Goal: Task Accomplishment & Management: Use online tool/utility

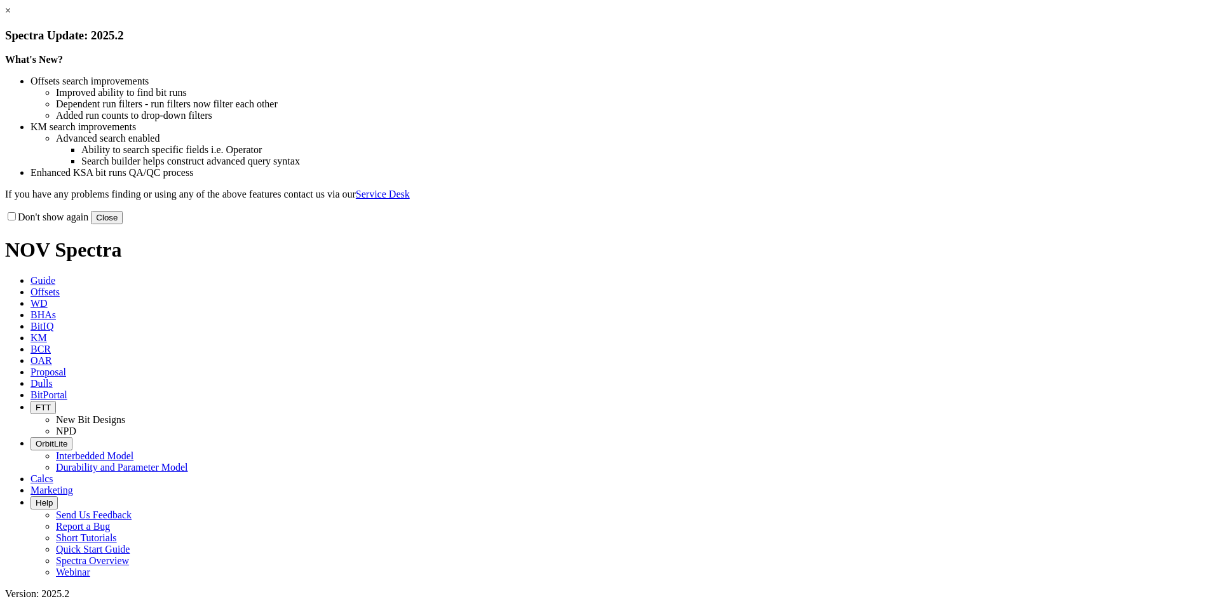
drag, startPoint x: 862, startPoint y: 350, endPoint x: 846, endPoint y: 313, distance: 40.7
click at [123, 224] on button "Close" at bounding box center [107, 217] width 32 height 13
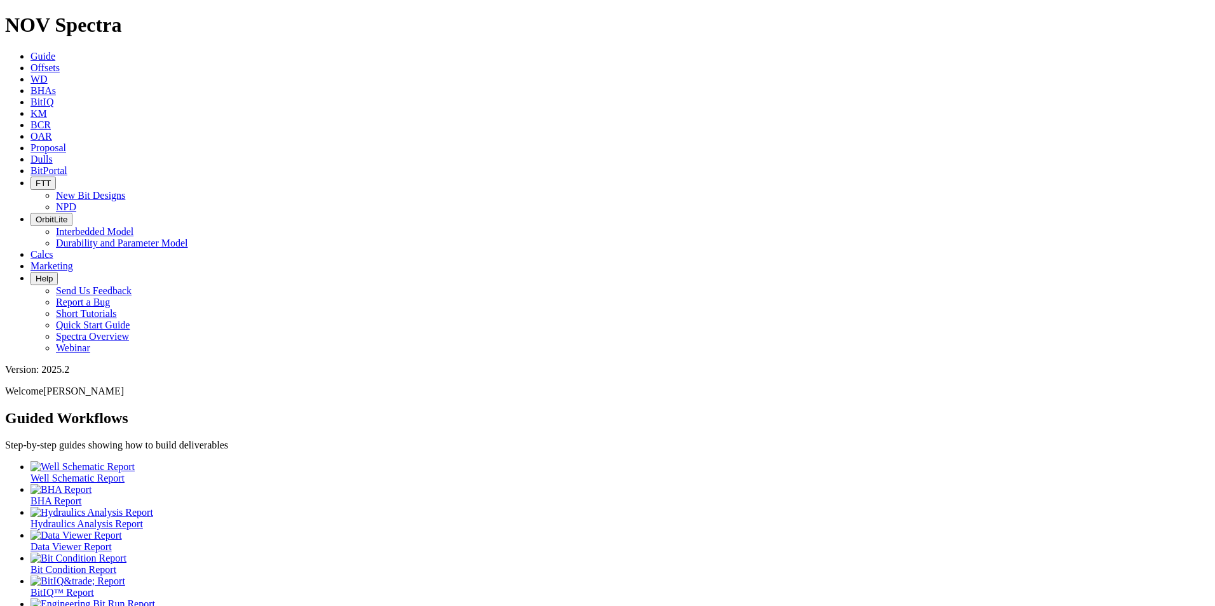
click at [66, 142] on span "Proposal" at bounding box center [49, 147] width 36 height 11
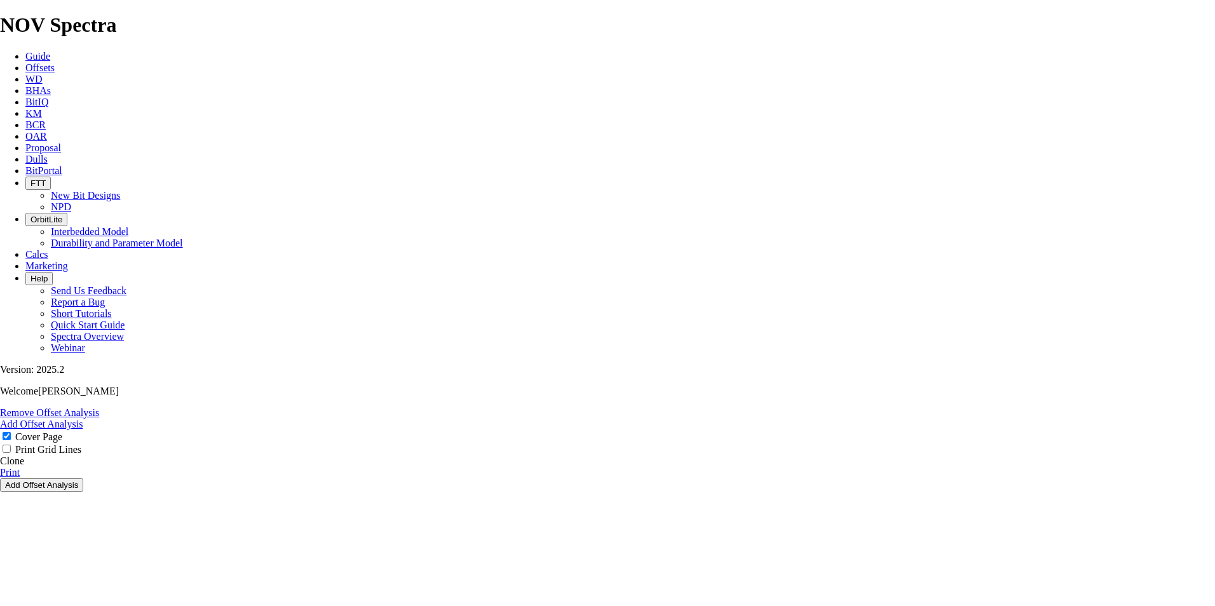
select select "field"
select select "location"
select select "province"
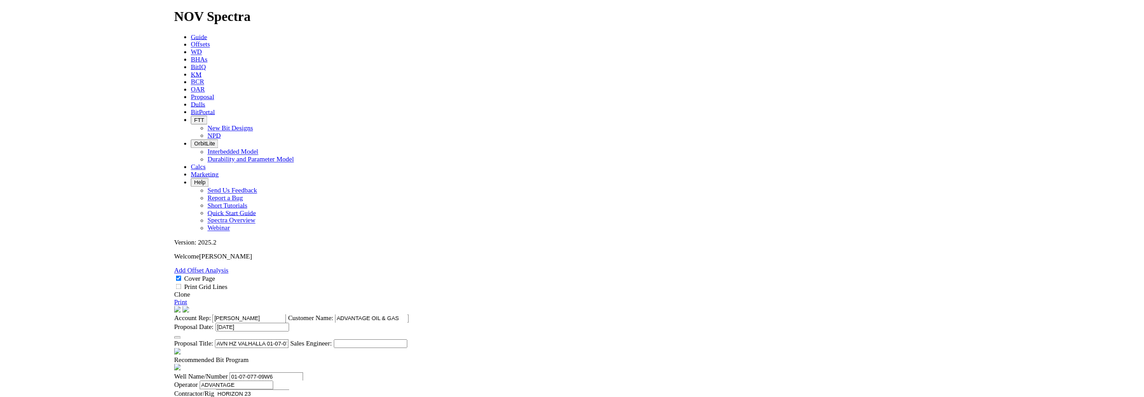
scroll to position [318, 0]
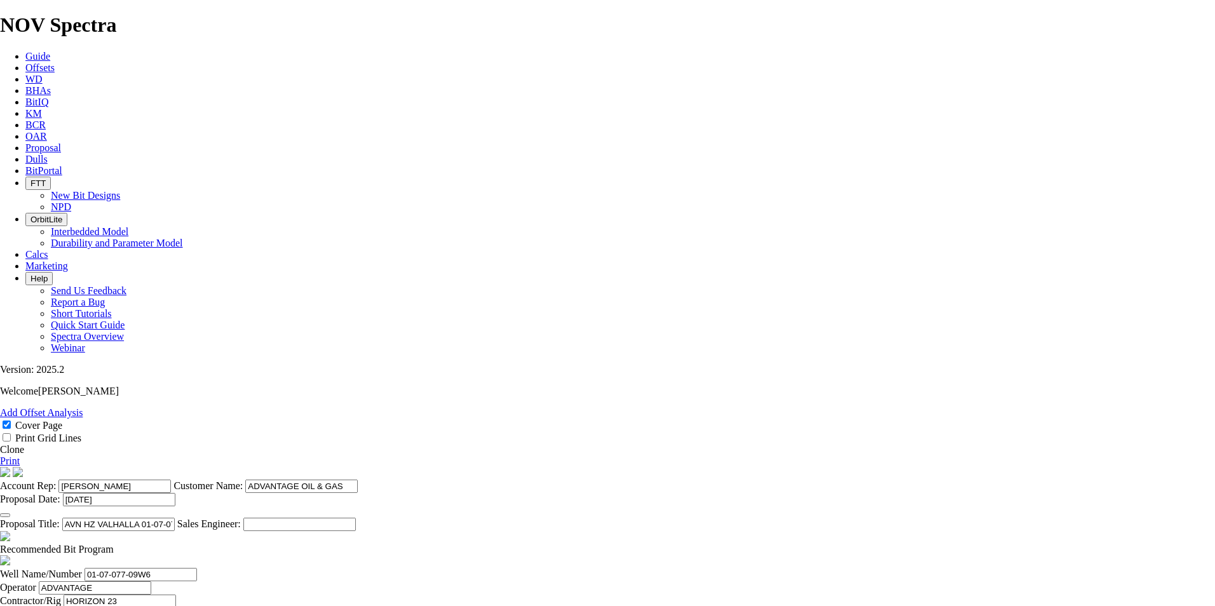
click at [24, 444] on link "Clone" at bounding box center [12, 449] width 24 height 11
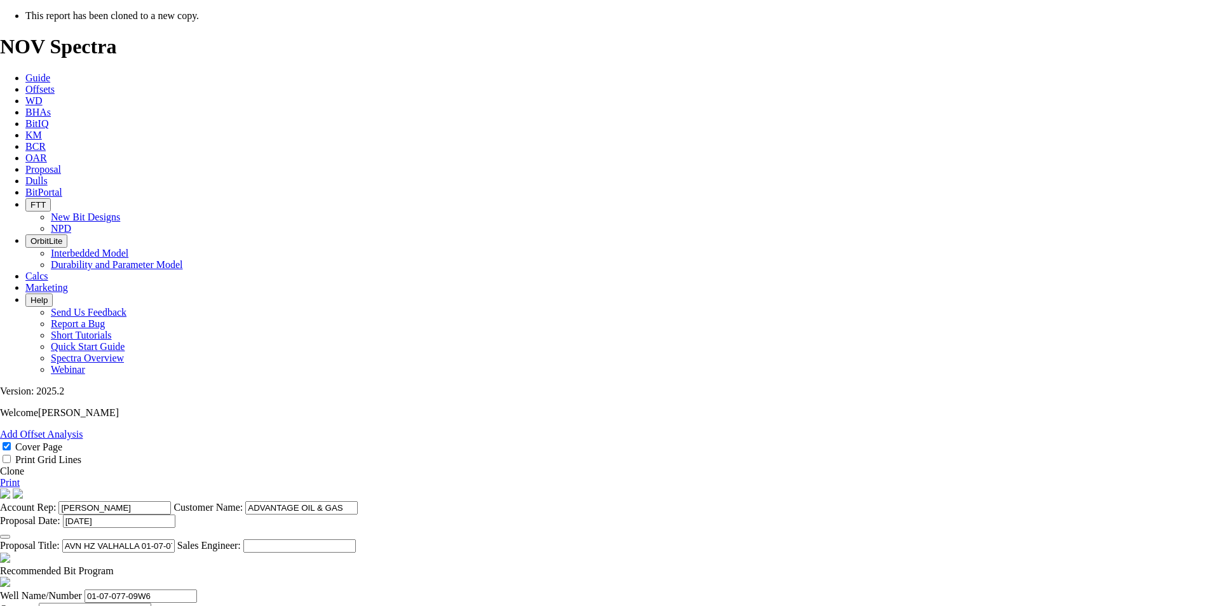
select select "field"
select select "location"
select select "province"
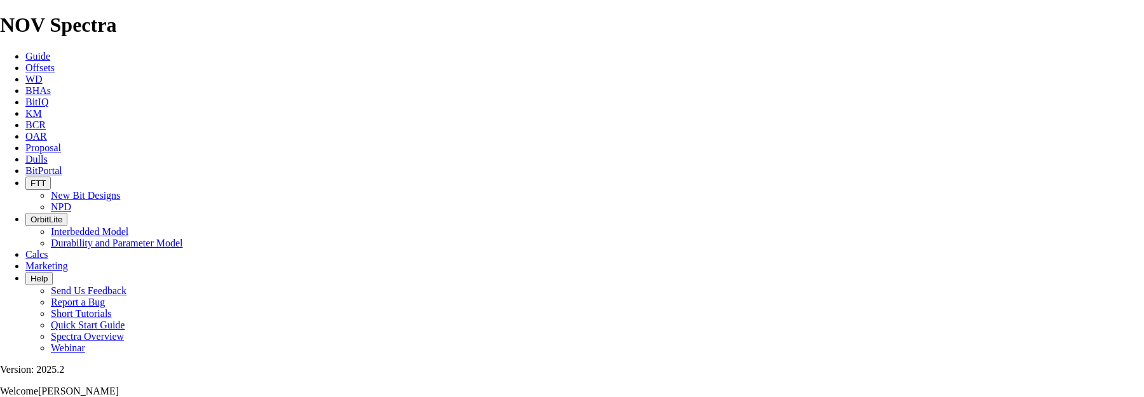
scroll to position [318, 0]
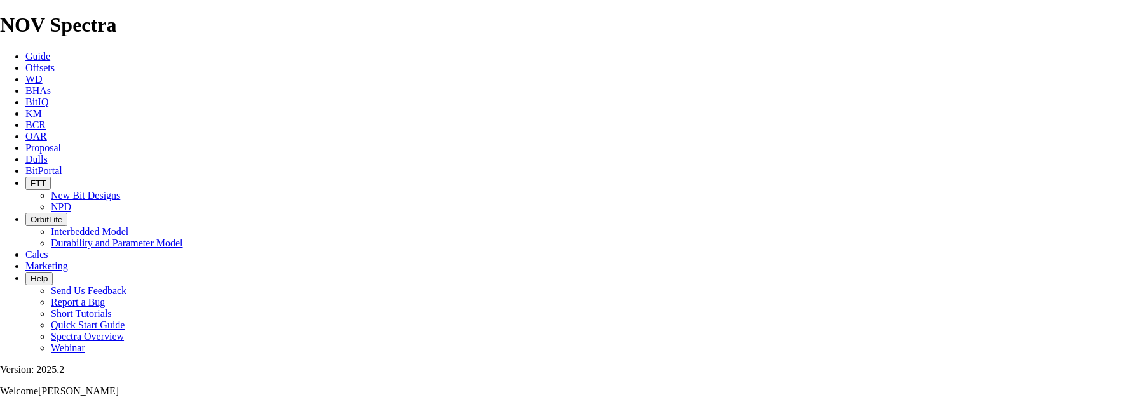
type input "[DATE]"
drag, startPoint x: 617, startPoint y: 295, endPoint x: 505, endPoint y: 300, distance: 112.6
drag, startPoint x: 615, startPoint y: 294, endPoint x: 560, endPoint y: 293, distance: 55.3
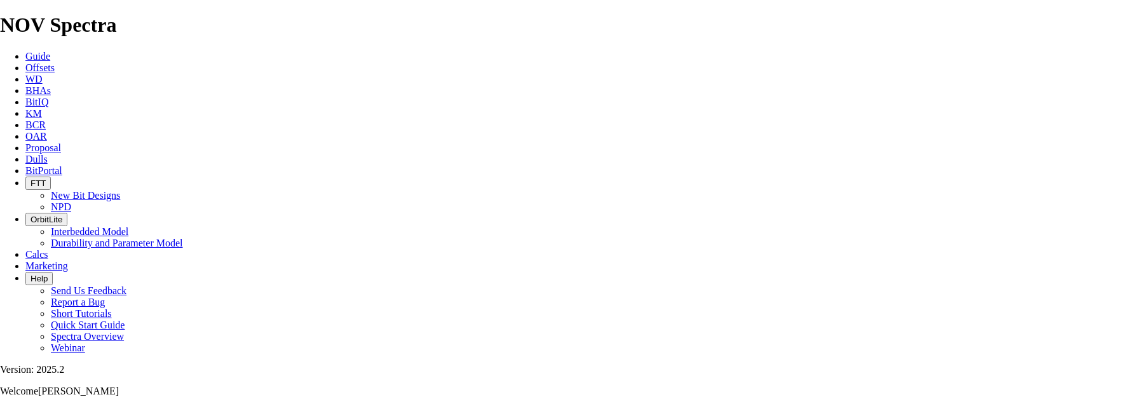
drag, startPoint x: 618, startPoint y: 293, endPoint x: 561, endPoint y: 293, distance: 57.2
type input "AVN 102 HZ PCOUPES 09-28-076-12W6 (2 [PERSON_NAME])"
drag, startPoint x: 330, startPoint y: 218, endPoint x: 257, endPoint y: 217, distance: 73.7
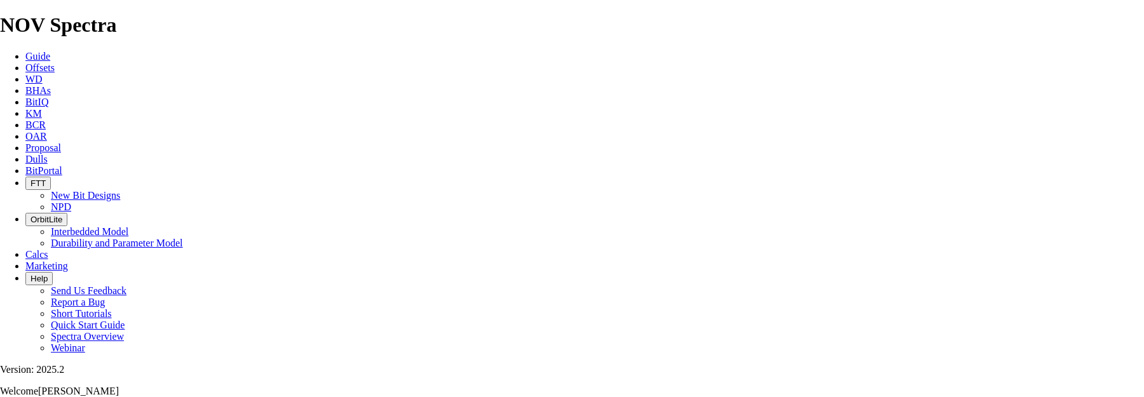
paste input "9-28-076-12"
type input "09-28-076-12W6"
drag, startPoint x: 498, startPoint y: 217, endPoint x: 477, endPoint y: 217, distance: 21.0
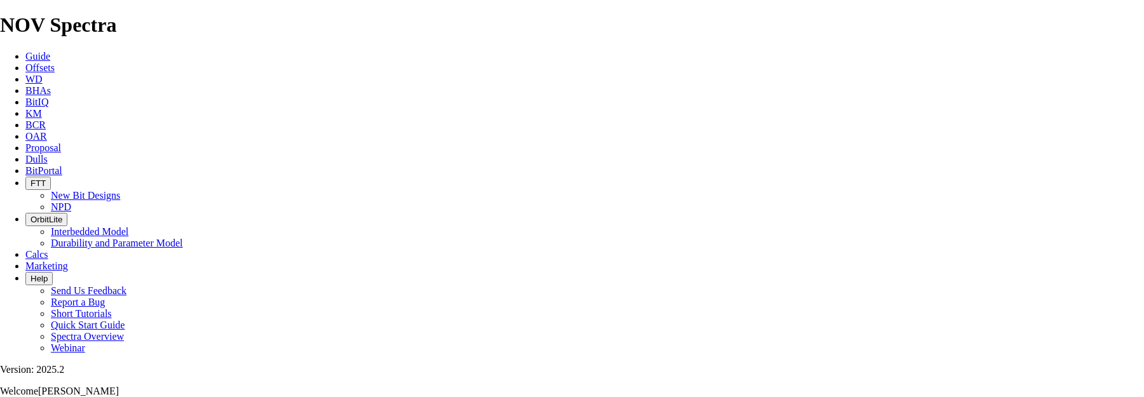
type input "HORIZON 30"
type input "[PERSON_NAME]"
type input "PCOUPES"
type input "01-06-076-12W6"
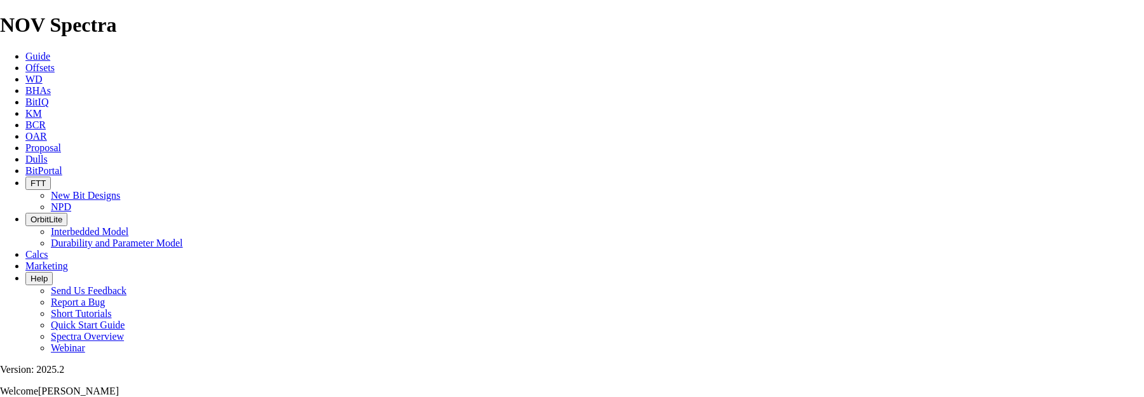
scroll to position [508, 0]
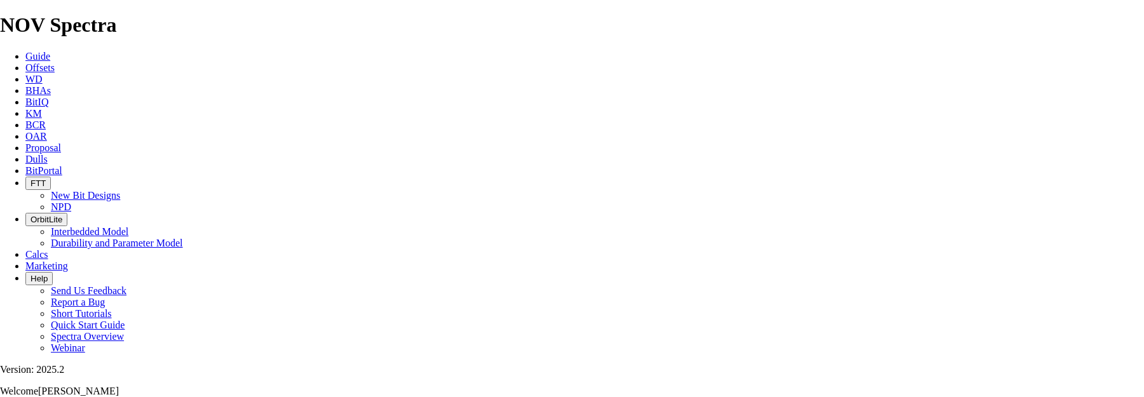
checkbox input "false"
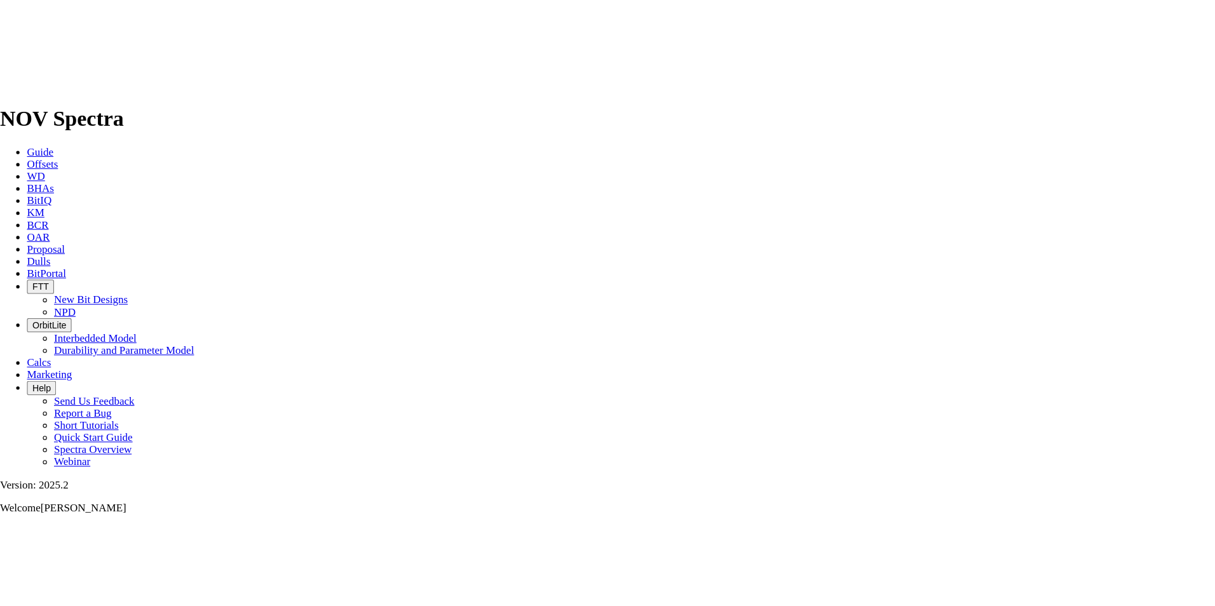
scroll to position [635, 0]
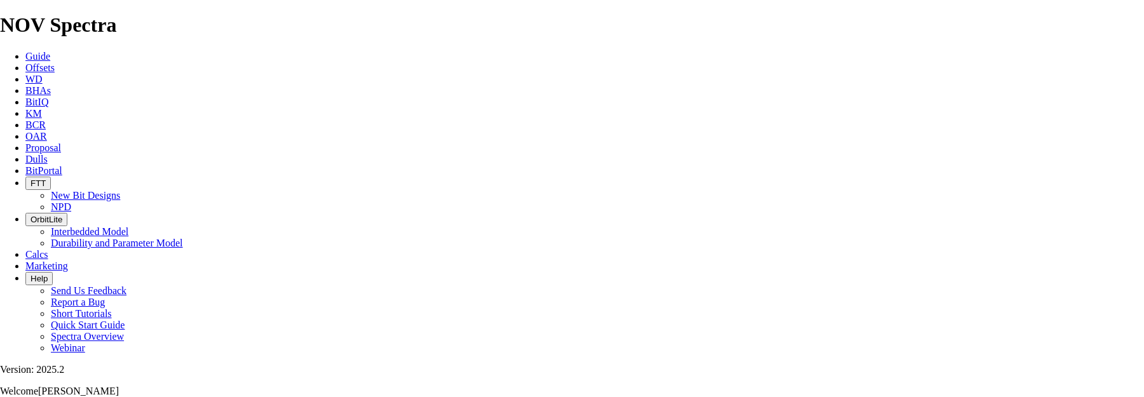
drag, startPoint x: 373, startPoint y: 114, endPoint x: 343, endPoint y: 116, distance: 29.9
type input "250.8"
type input "NO BID"
drag, startPoint x: 497, startPoint y: 113, endPoint x: 471, endPoint y: 115, distance: 26.1
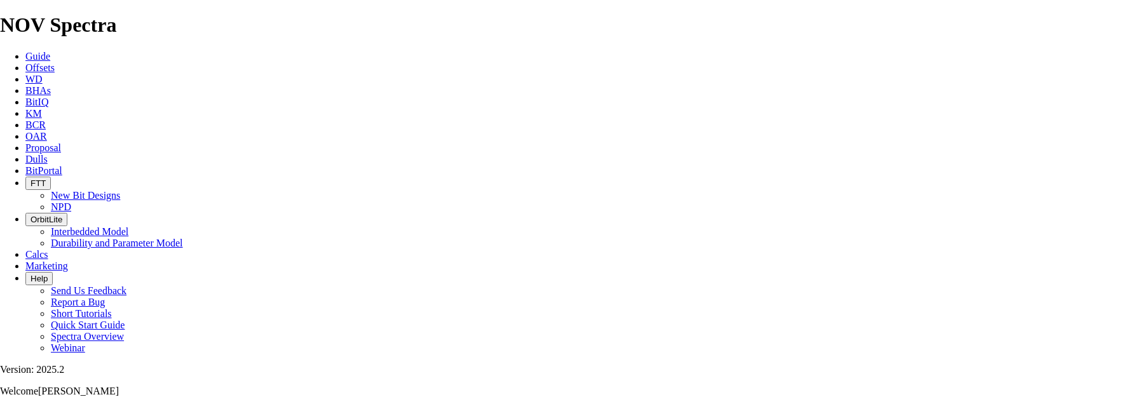
type input "615"
type input "8"
type input "6.833"
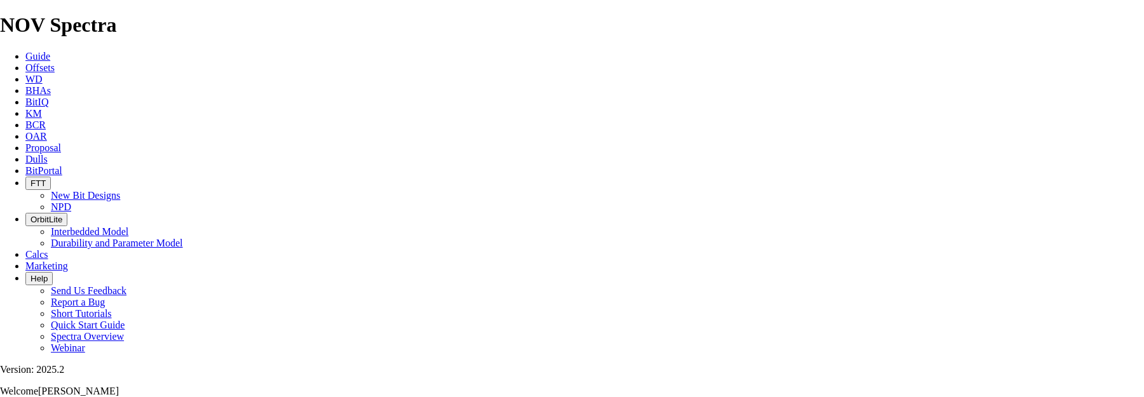
drag, startPoint x: 376, startPoint y: 149, endPoint x: 339, endPoint y: 150, distance: 36.9
type input "158.8"
type input "TK63-Q1"
type input "2629"
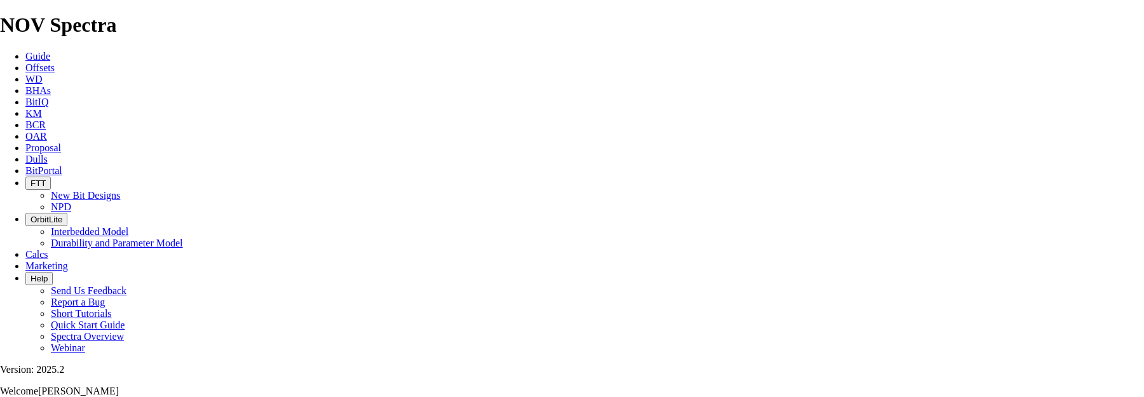
type input "2014"
type input "67.133"
type input "15000"
type input "23000"
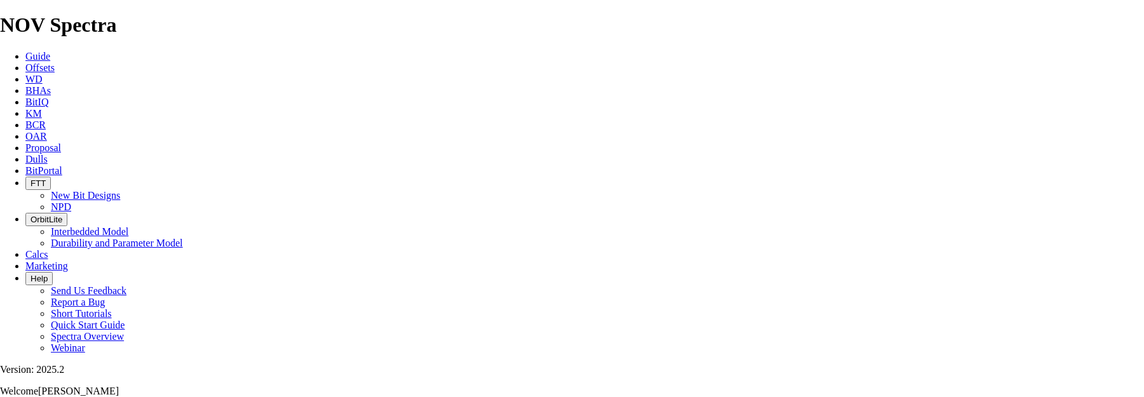
drag, startPoint x: 441, startPoint y: 177, endPoint x: 415, endPoint y: 177, distance: 26.1
type input "TKC53-L1"
type input "6469"
type input "3840"
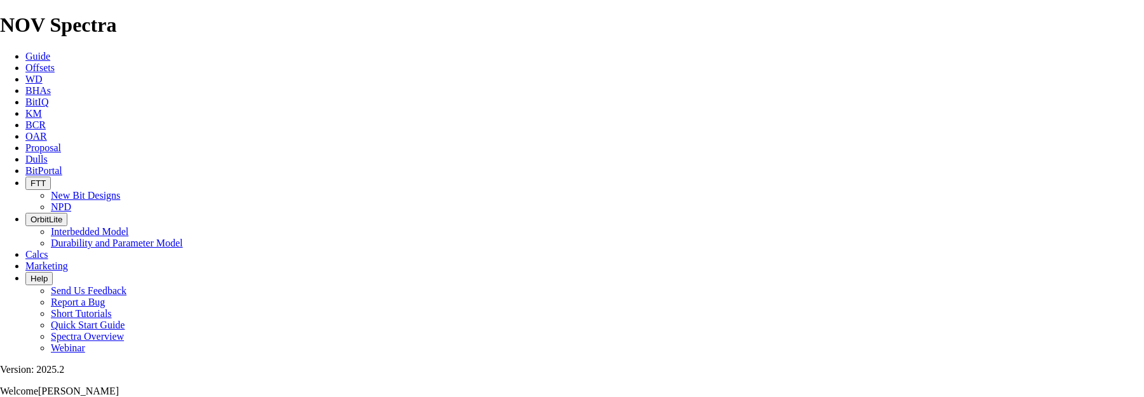
type input "96"
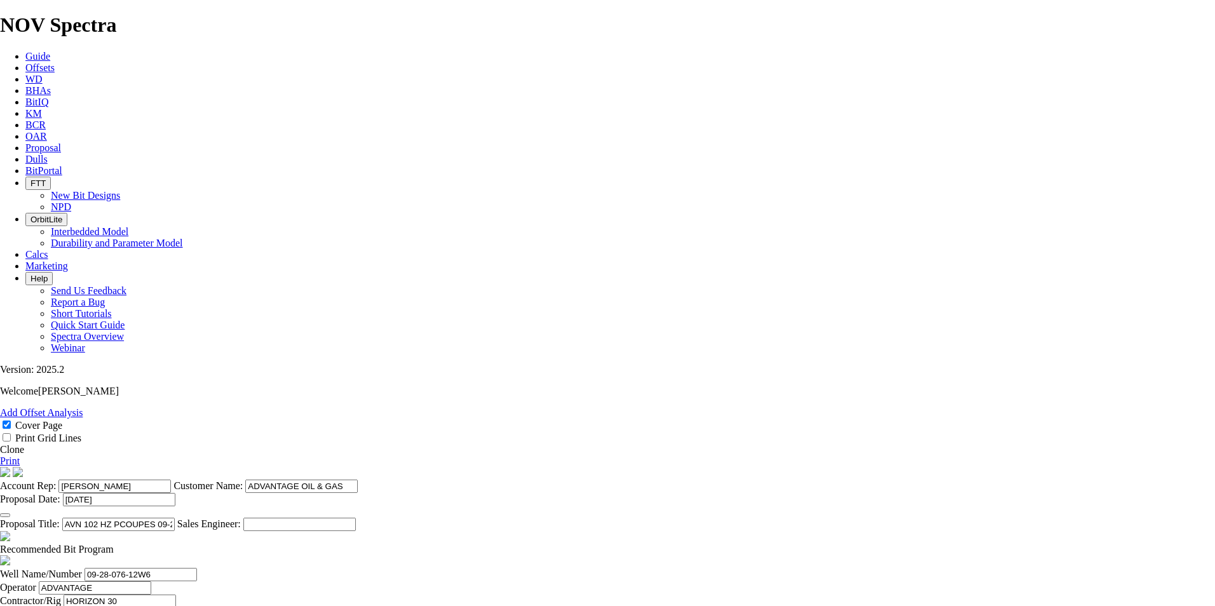
scroll to position [534, 0]
drag, startPoint x: 735, startPoint y: 248, endPoint x: 706, endPoint y: 248, distance: 29.2
type input "40"
type input "50.35"
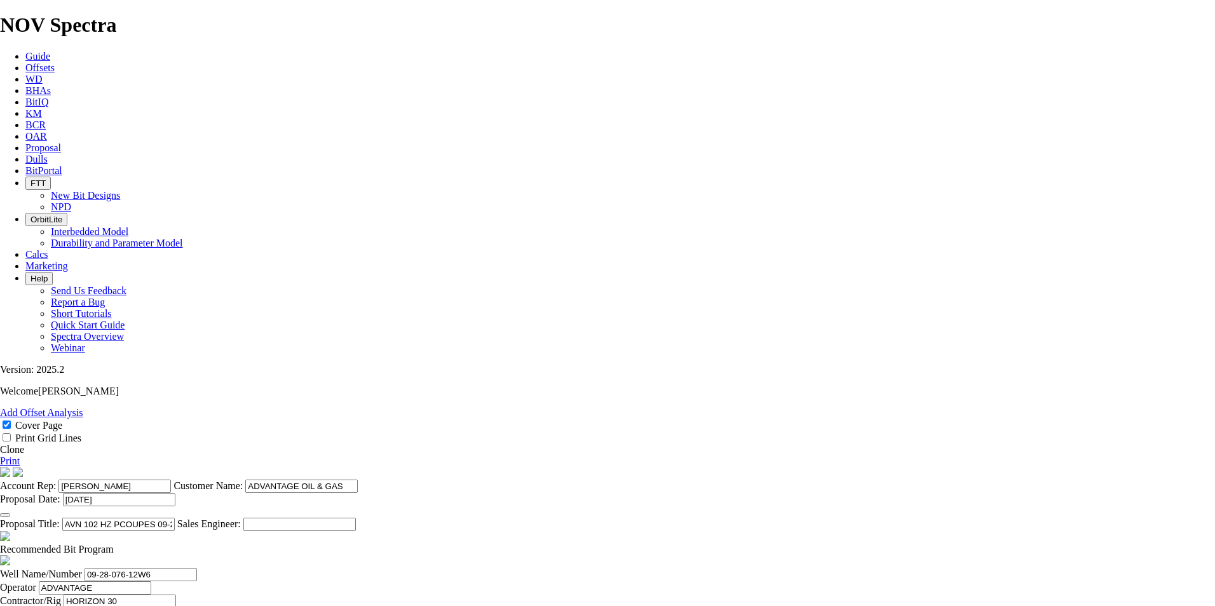
drag, startPoint x: 749, startPoint y: 281, endPoint x: 727, endPoint y: 281, distance: 22.2
type input "50"
type input "76.8"
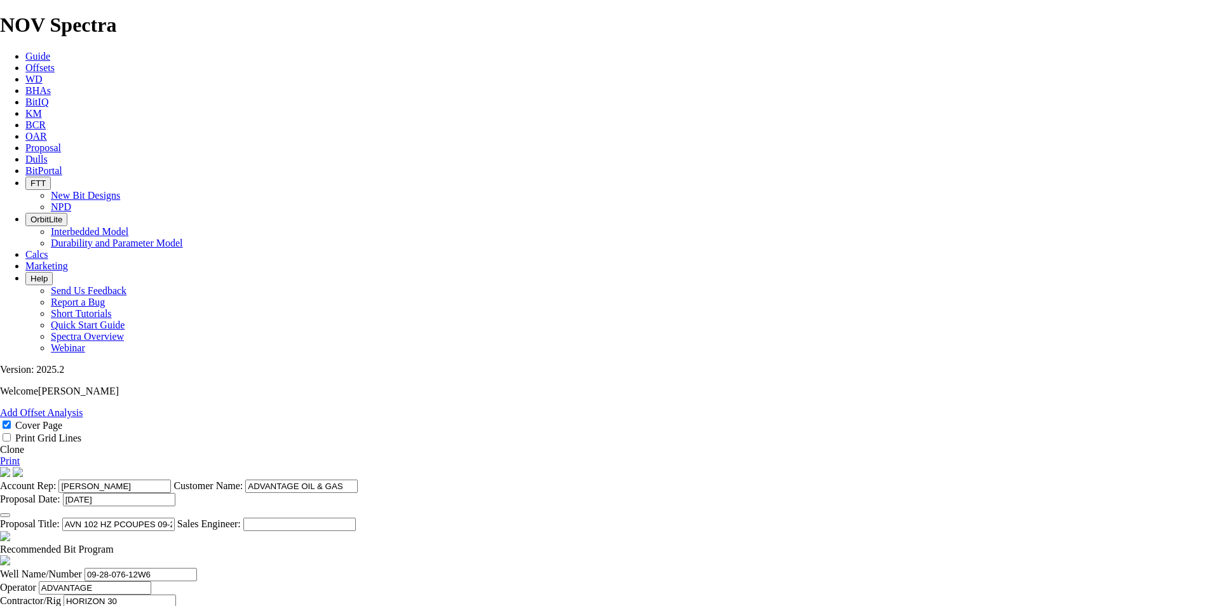
type input "90"
click at [20, 456] on link "Print" at bounding box center [10, 461] width 20 height 11
drag, startPoint x: 741, startPoint y: 250, endPoint x: 701, endPoint y: 254, distance: 40.3
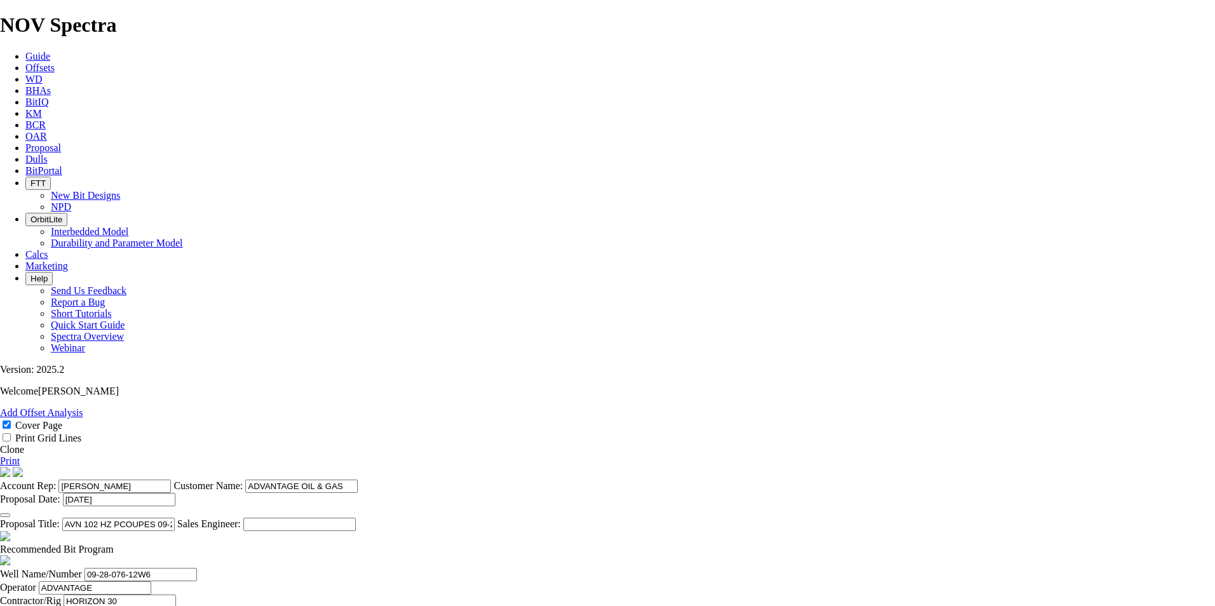
type input "45"
type input "44.7556"
type input "45"
drag, startPoint x: 738, startPoint y: 279, endPoint x: 719, endPoint y: 280, distance: 19.7
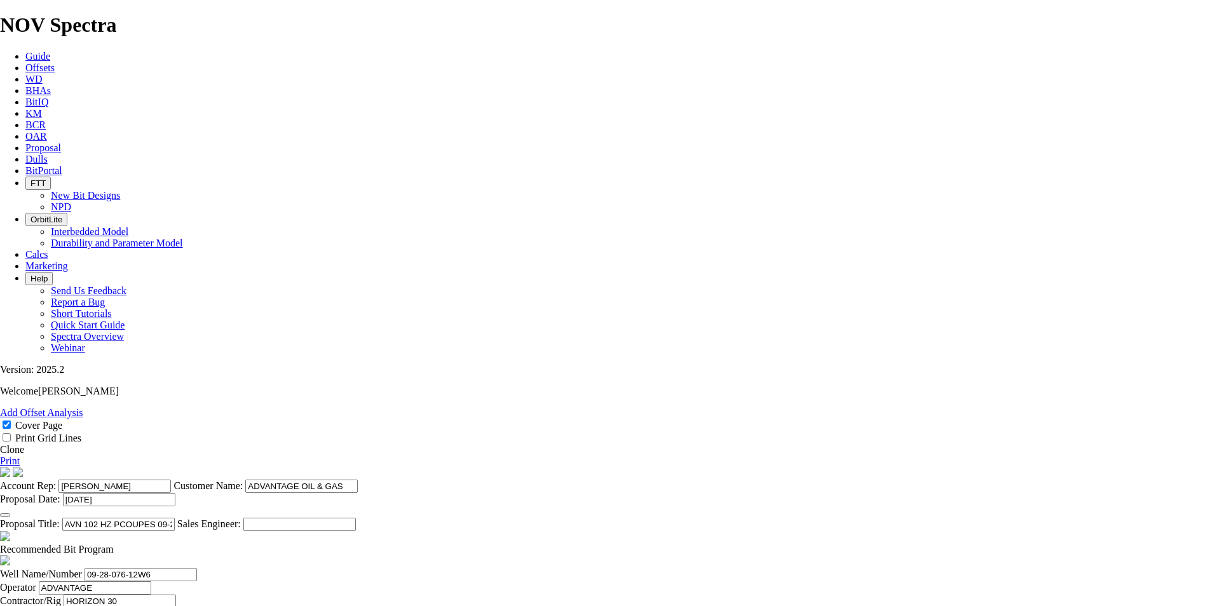
type input "60"
type input "64"
click at [20, 456] on link "Print" at bounding box center [10, 461] width 20 height 11
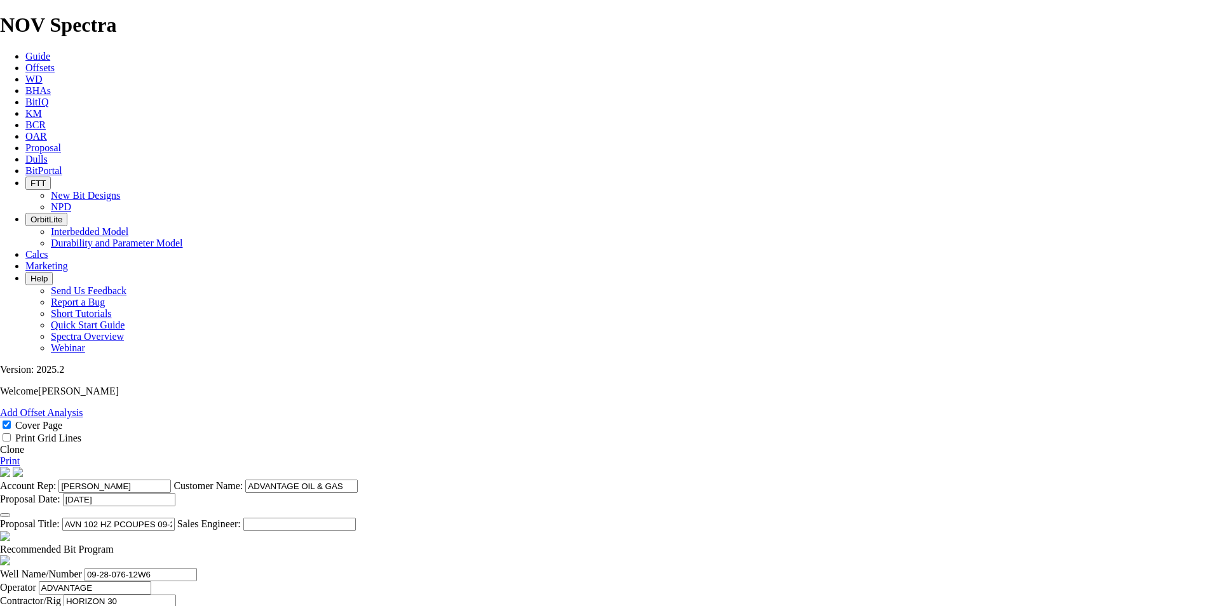
click at [168, 606] on input "[PERSON_NAME]" at bounding box center [111, 614] width 112 height 13
type input "[PERSON_NAME]"
click at [20, 456] on link "Print" at bounding box center [10, 461] width 20 height 11
